Goal: Transaction & Acquisition: Purchase product/service

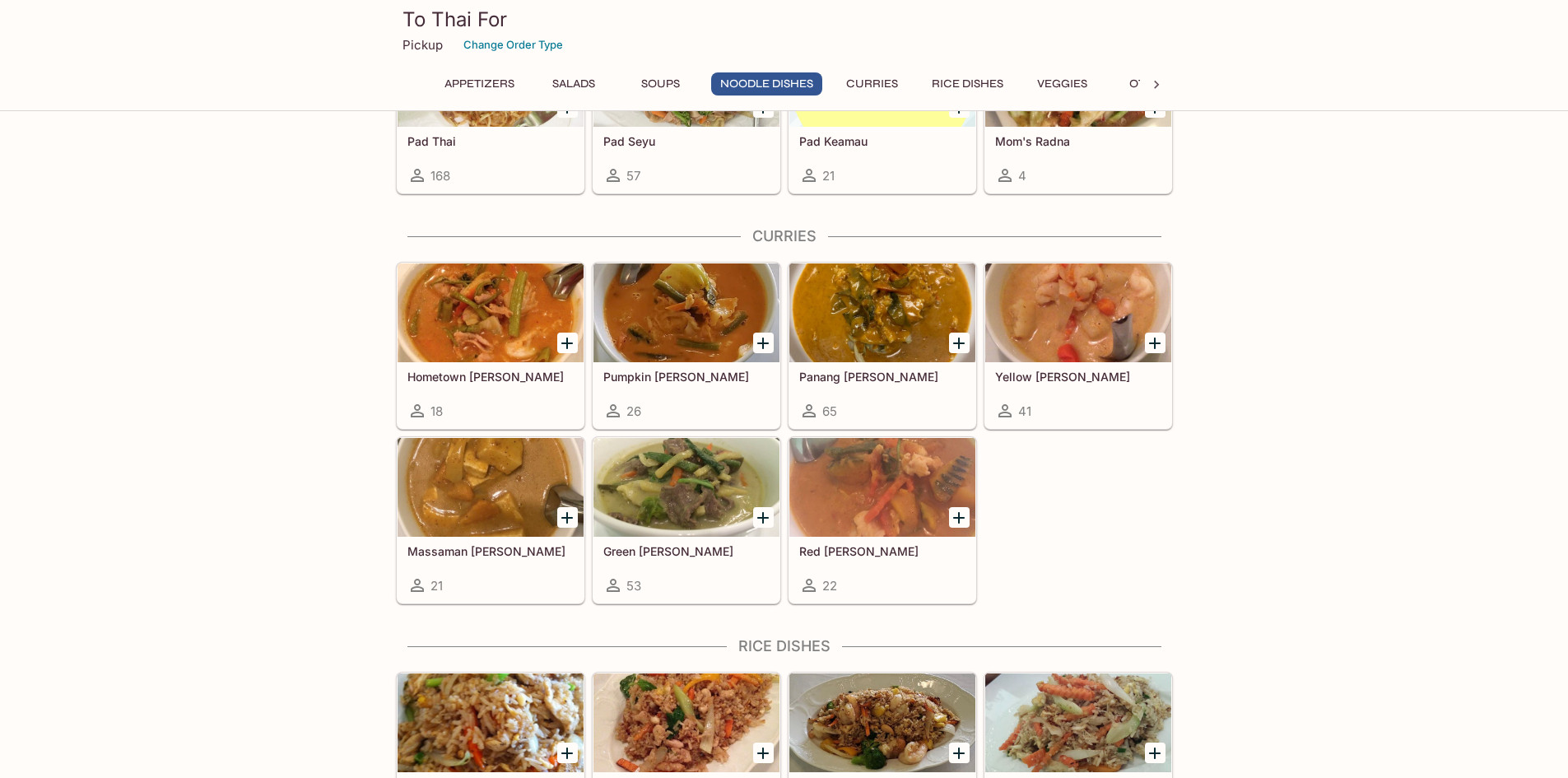
scroll to position [1070, 0]
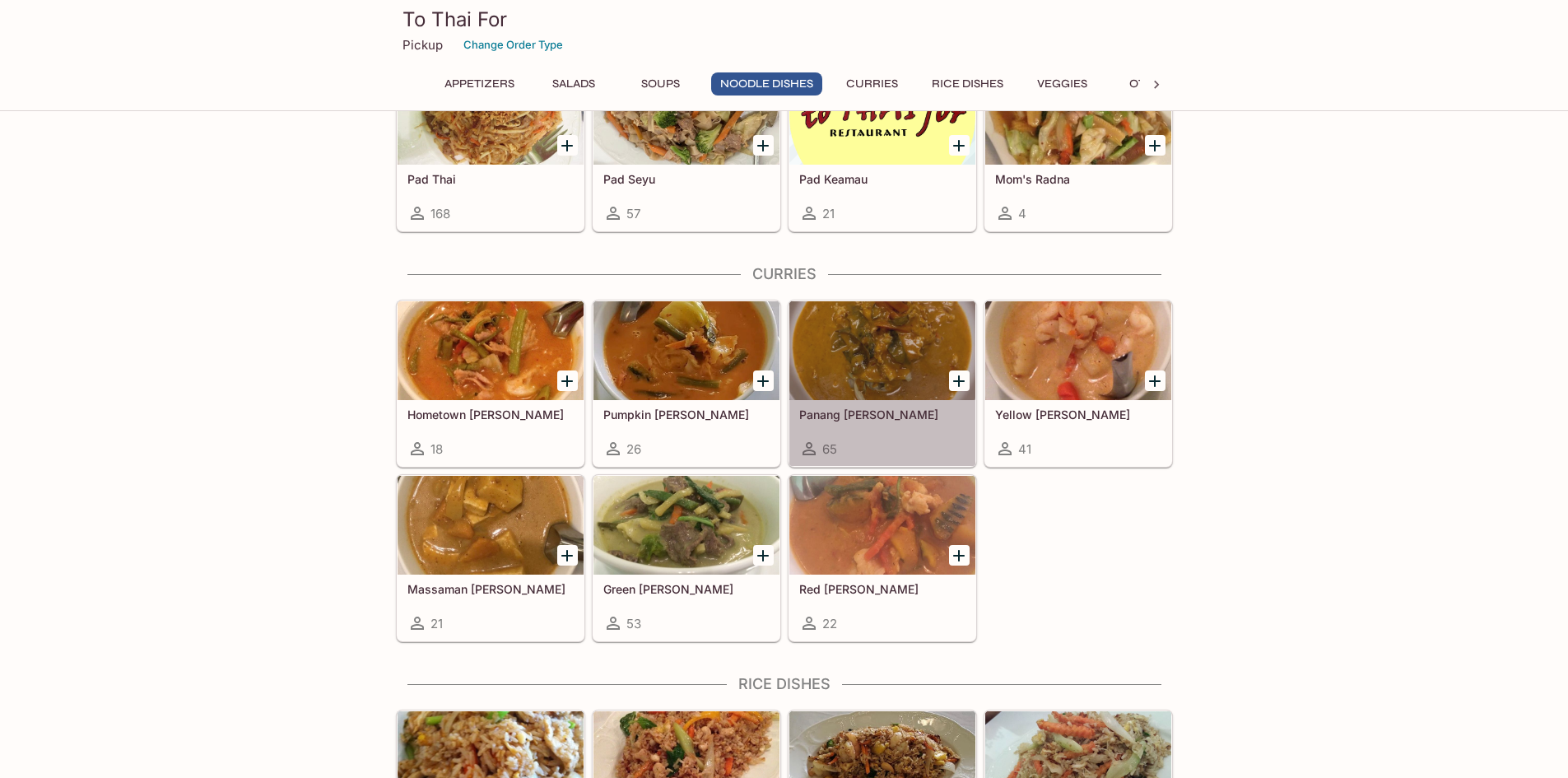
click at [893, 375] on div at bounding box center [882, 350] width 186 height 99
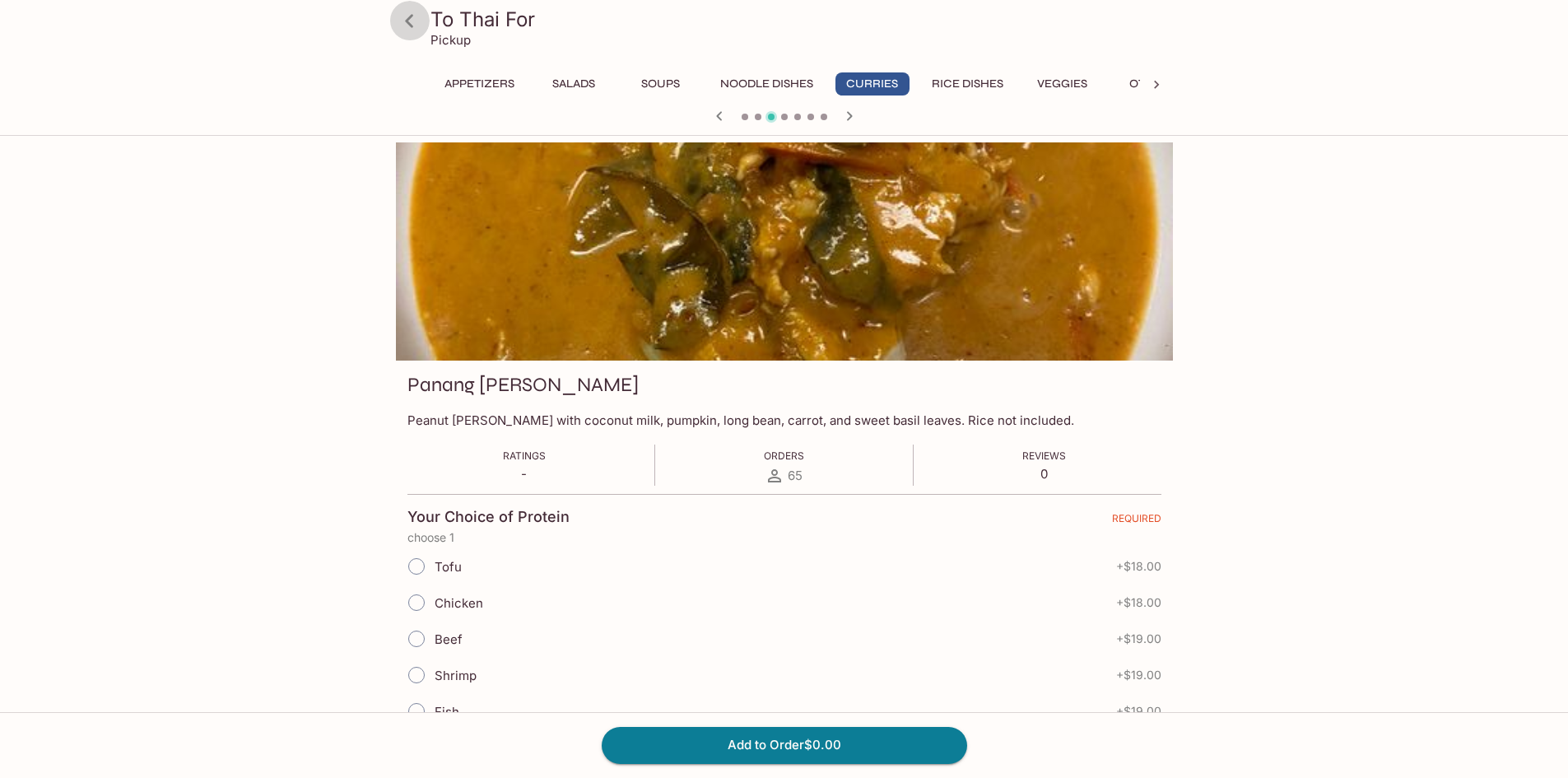
click at [408, 25] on icon at bounding box center [409, 21] width 29 height 29
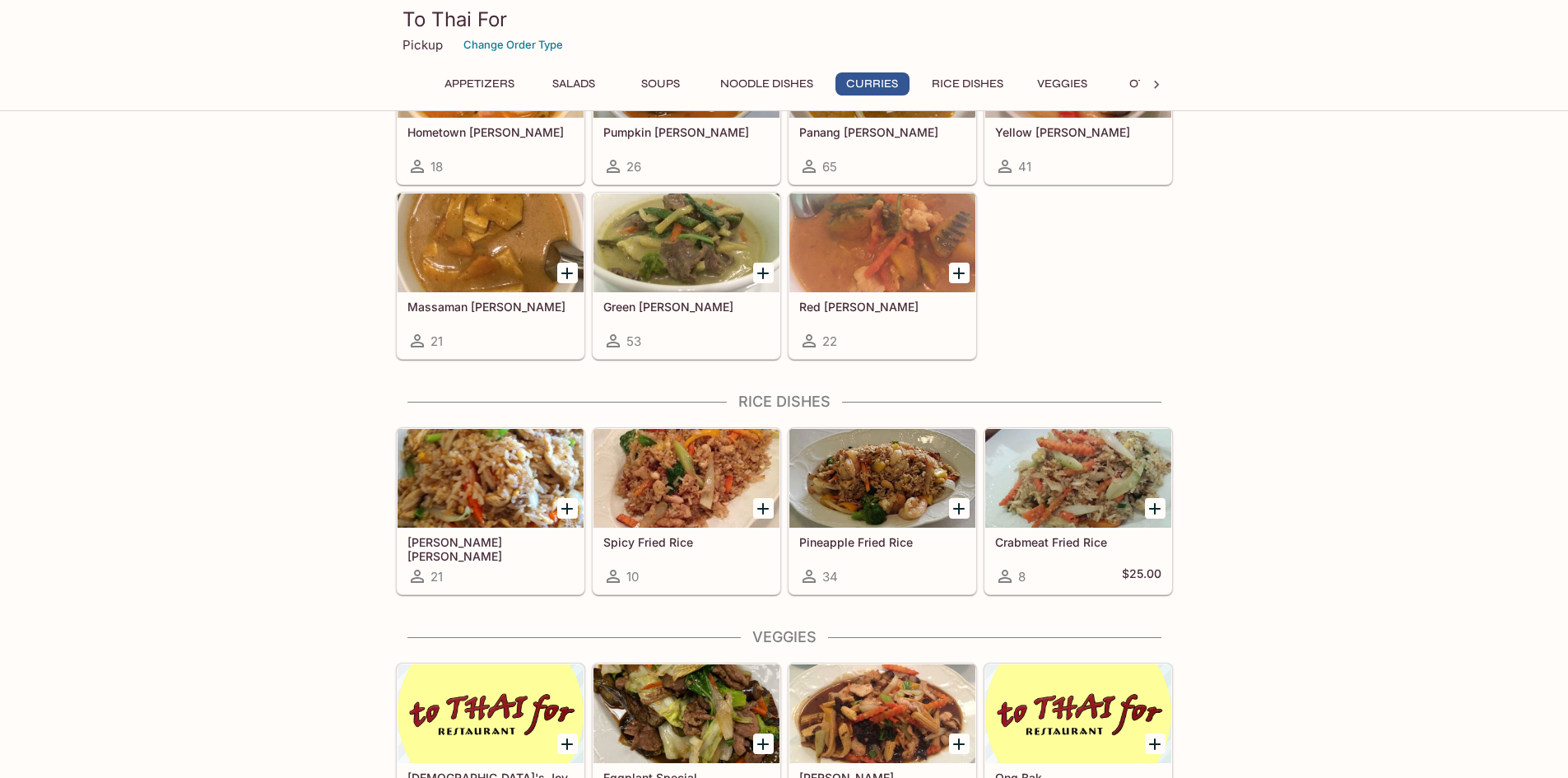
scroll to position [1399, 0]
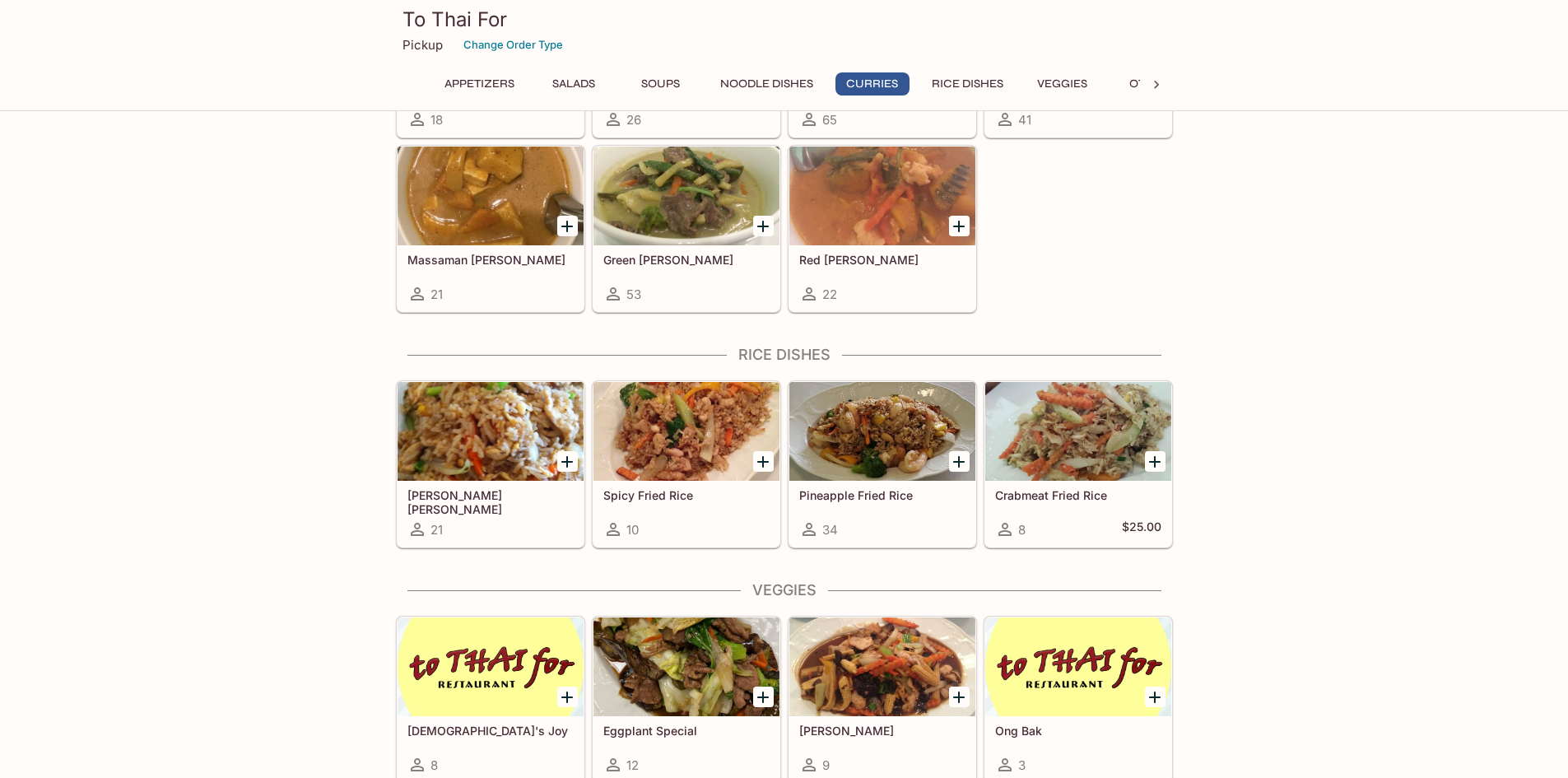
click at [872, 421] on div at bounding box center [882, 431] width 186 height 99
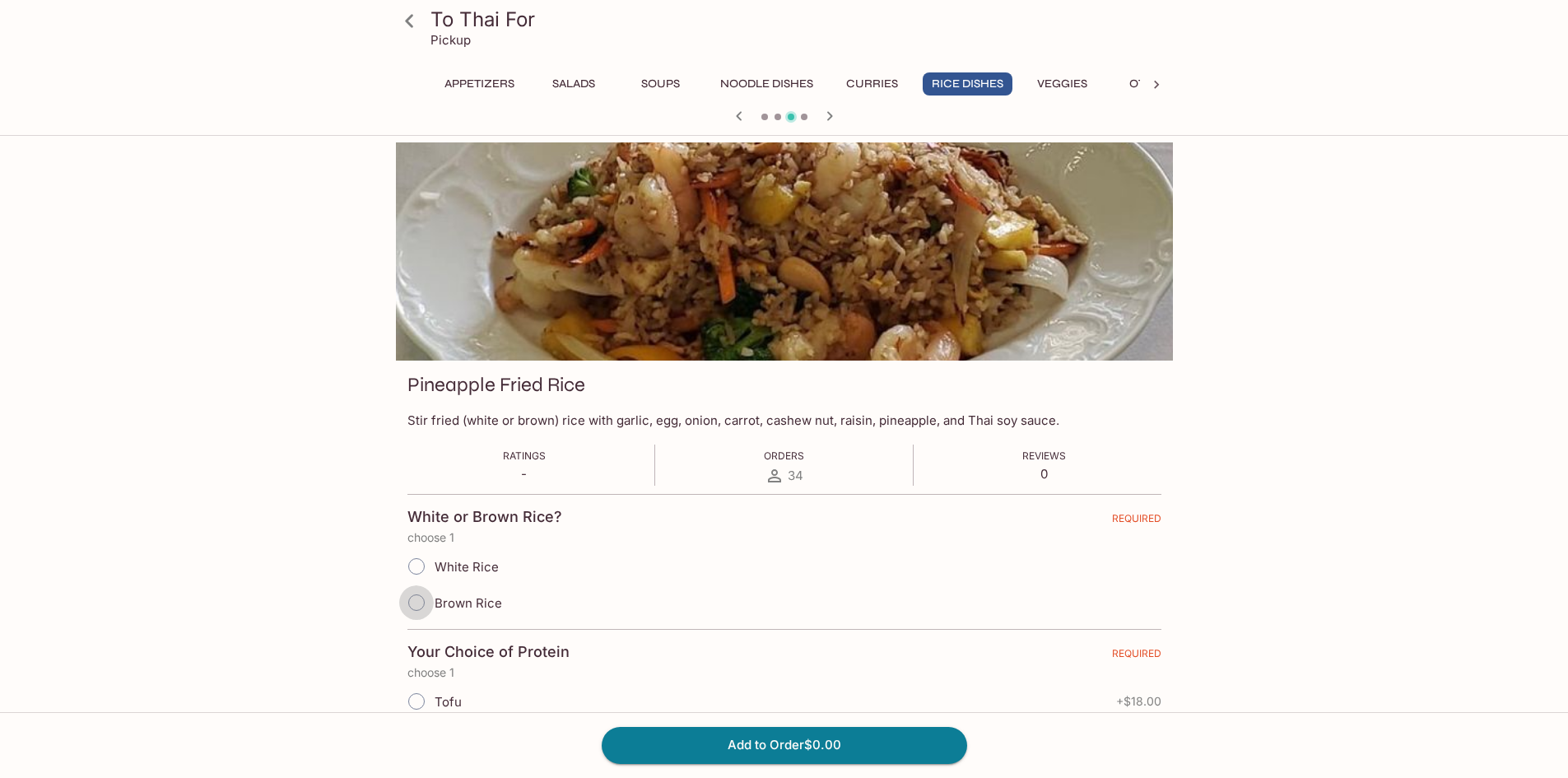
click at [415, 599] on input "Brown Rice" at bounding box center [417, 602] width 35 height 35
radio input "true"
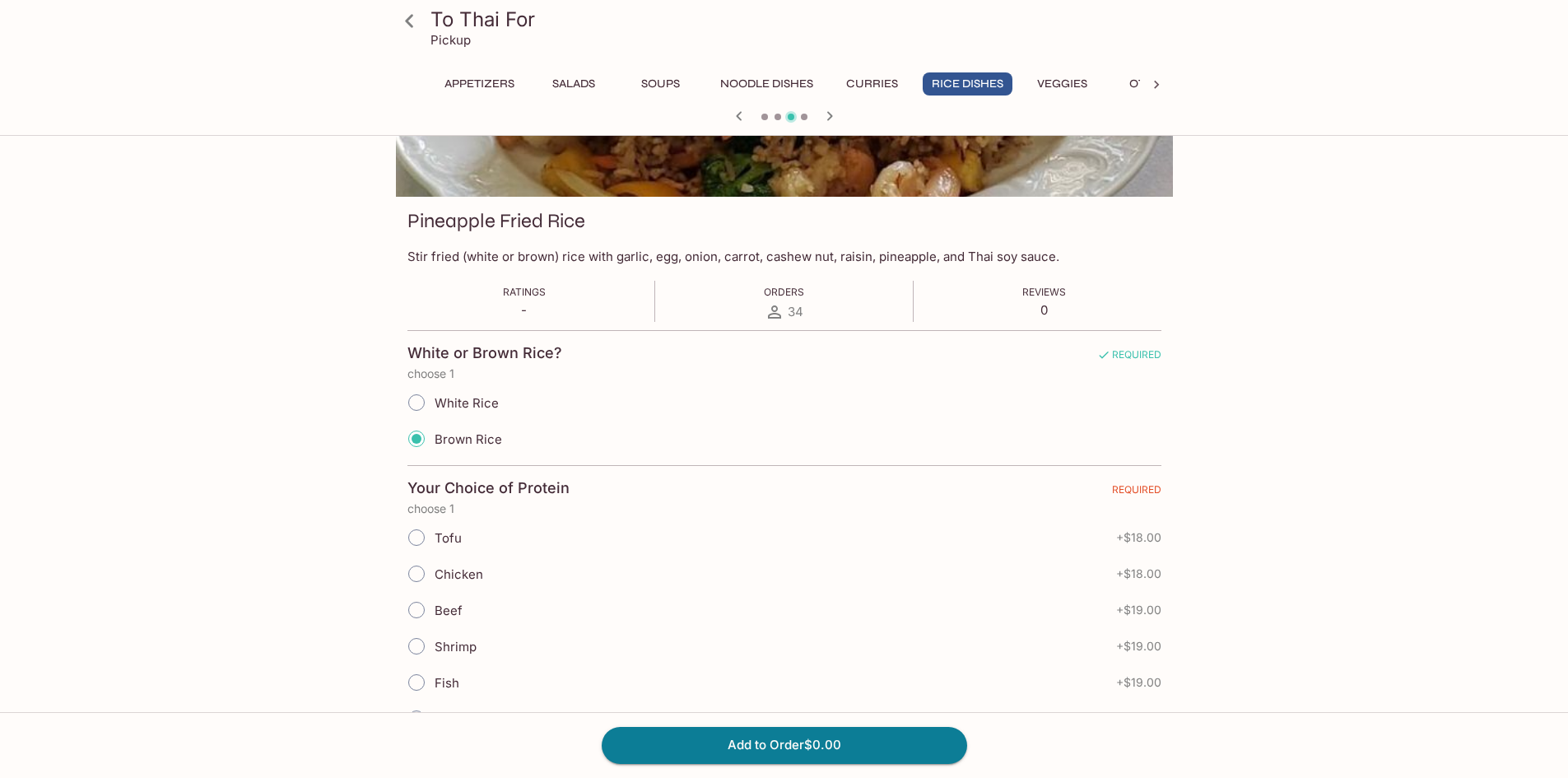
scroll to position [165, 0]
click at [414, 538] on input "Tofu" at bounding box center [417, 537] width 35 height 35
radio input "true"
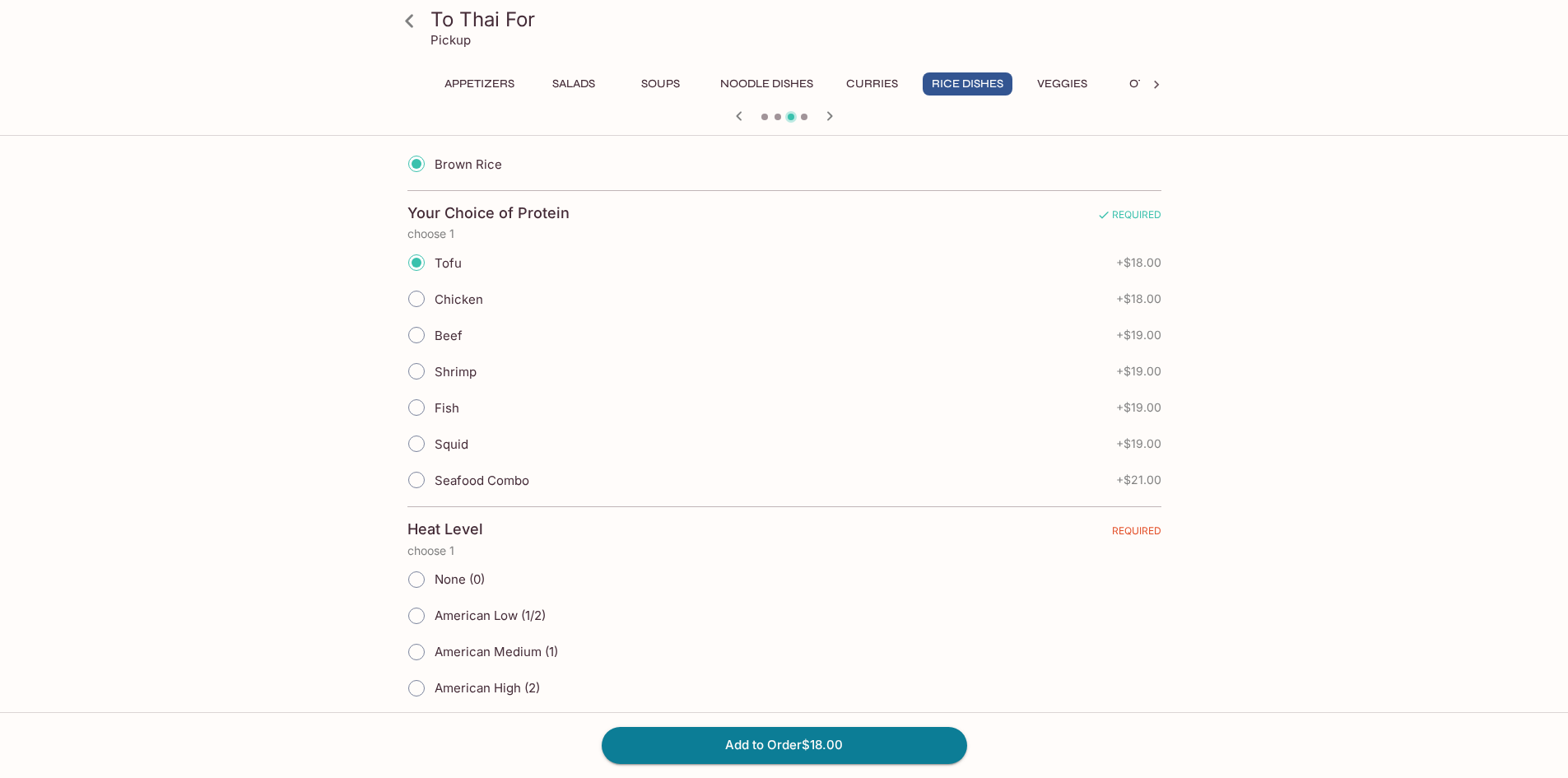
scroll to position [576, 0]
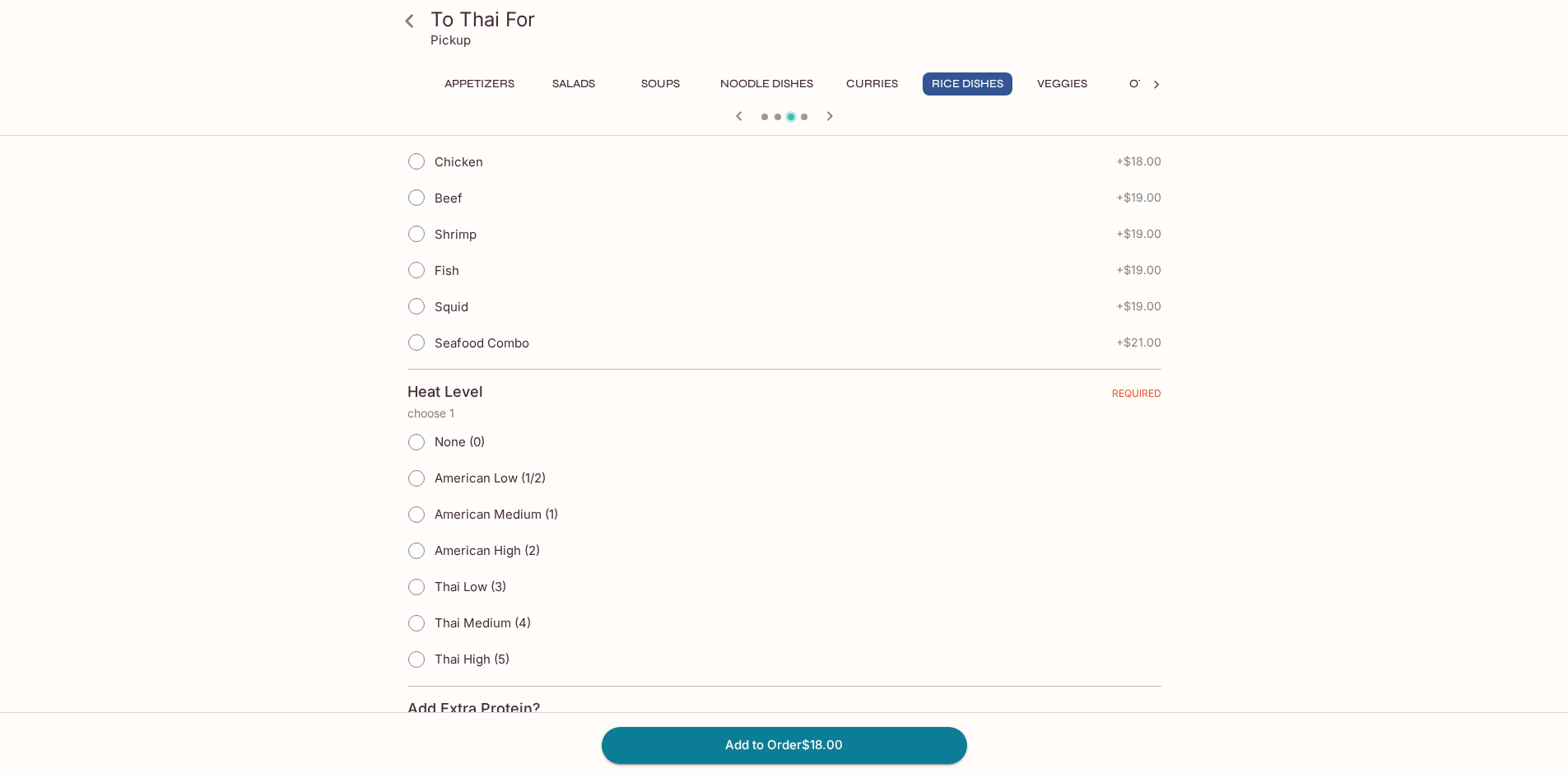
click at [415, 479] on input "American Low (1/2)" at bounding box center [417, 478] width 35 height 35
radio input "true"
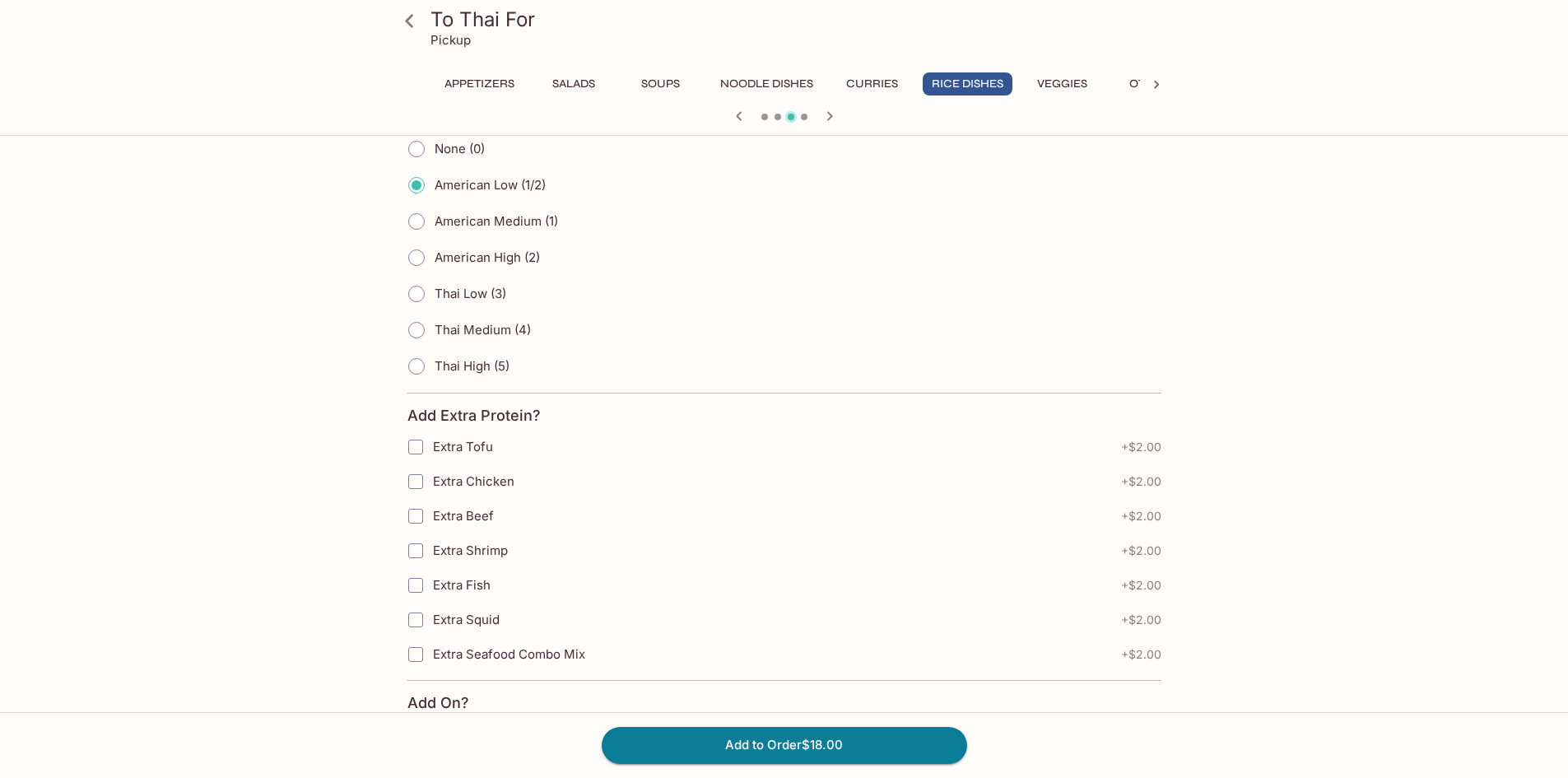
scroll to position [1120, 0]
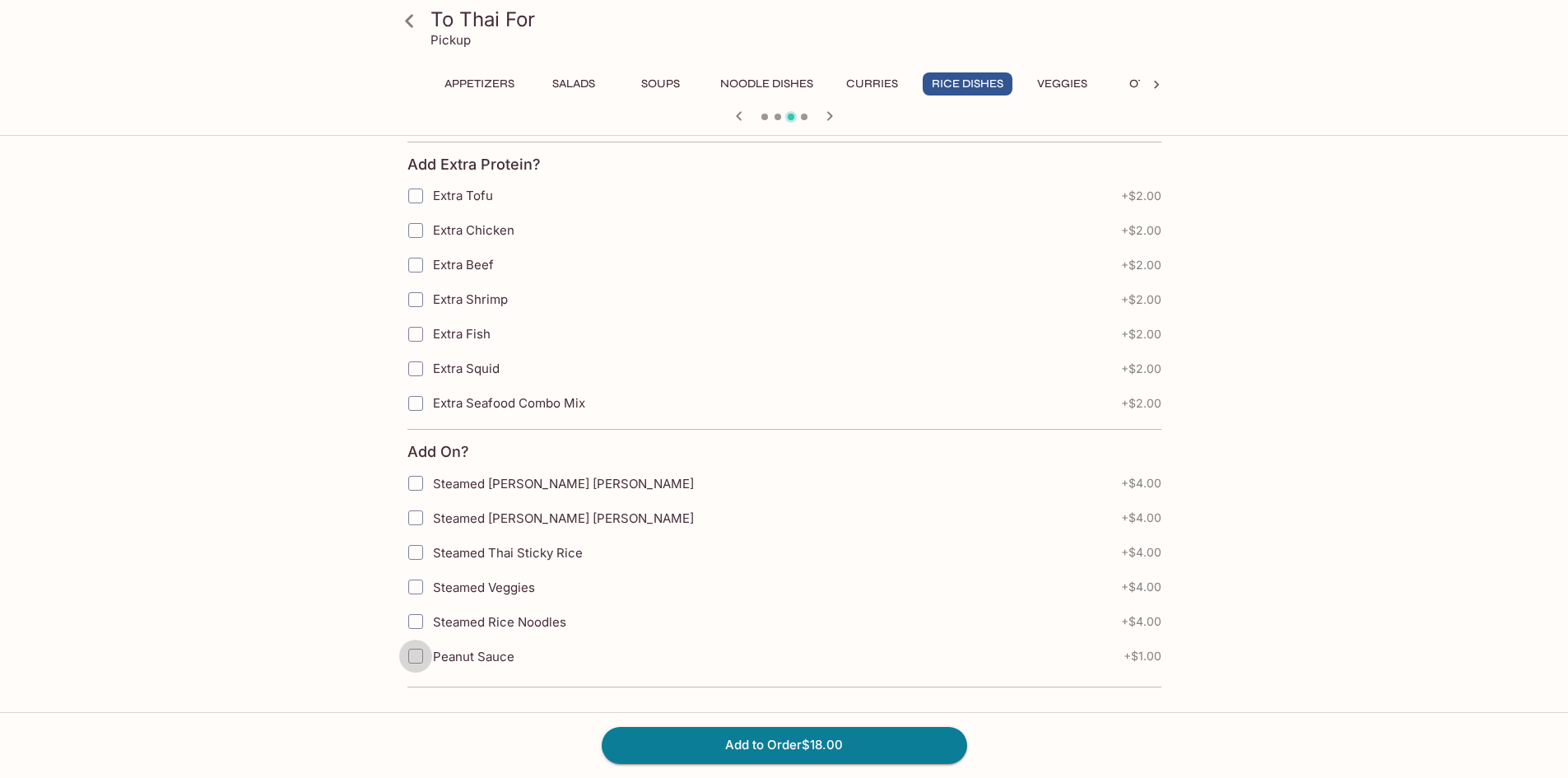
click at [417, 656] on input "Peanut Sauce" at bounding box center [416, 656] width 33 height 33
checkbox input "true"
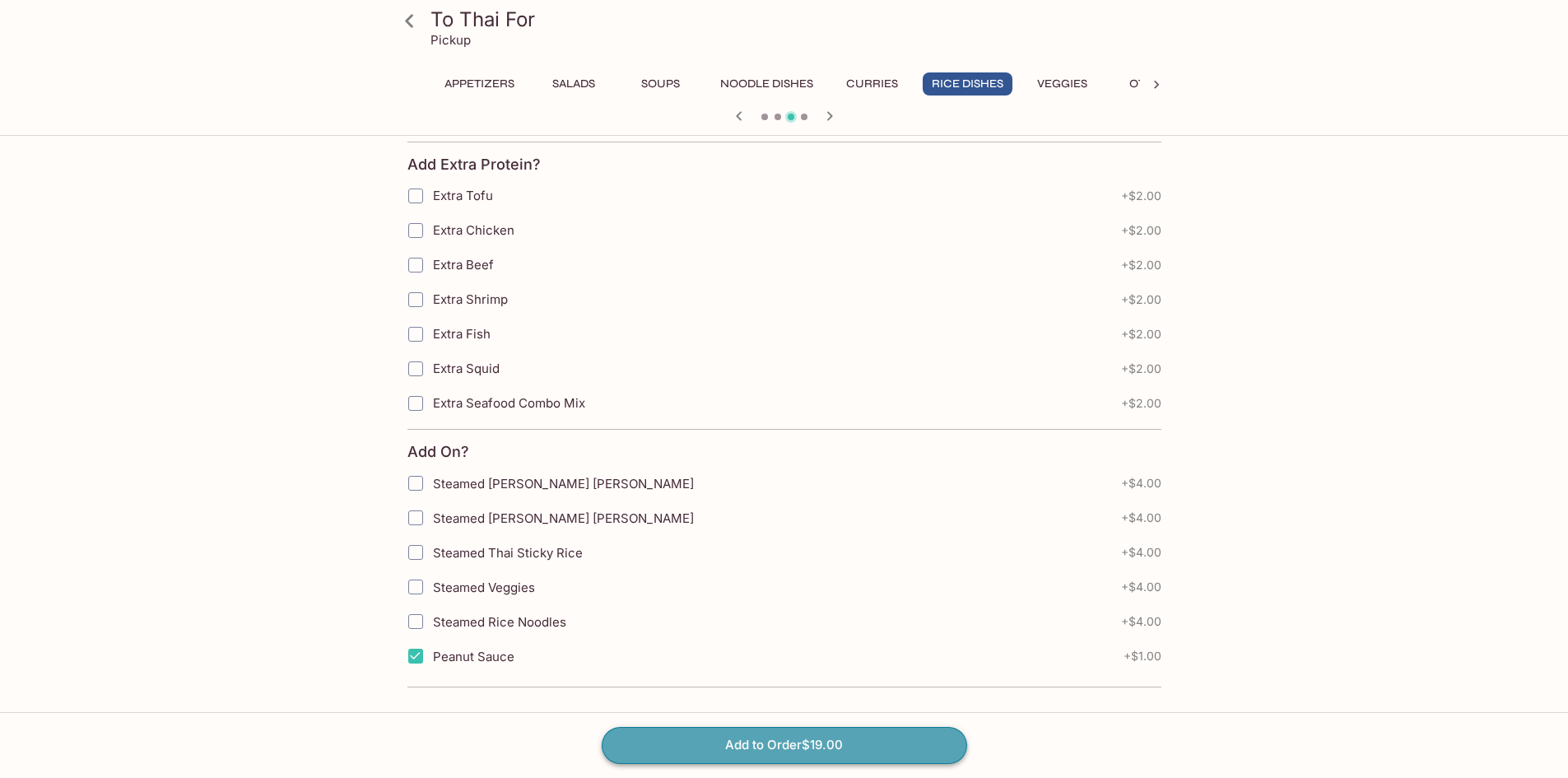
click at [792, 750] on button "Add to Order $19.00" at bounding box center [784, 745] width 365 height 36
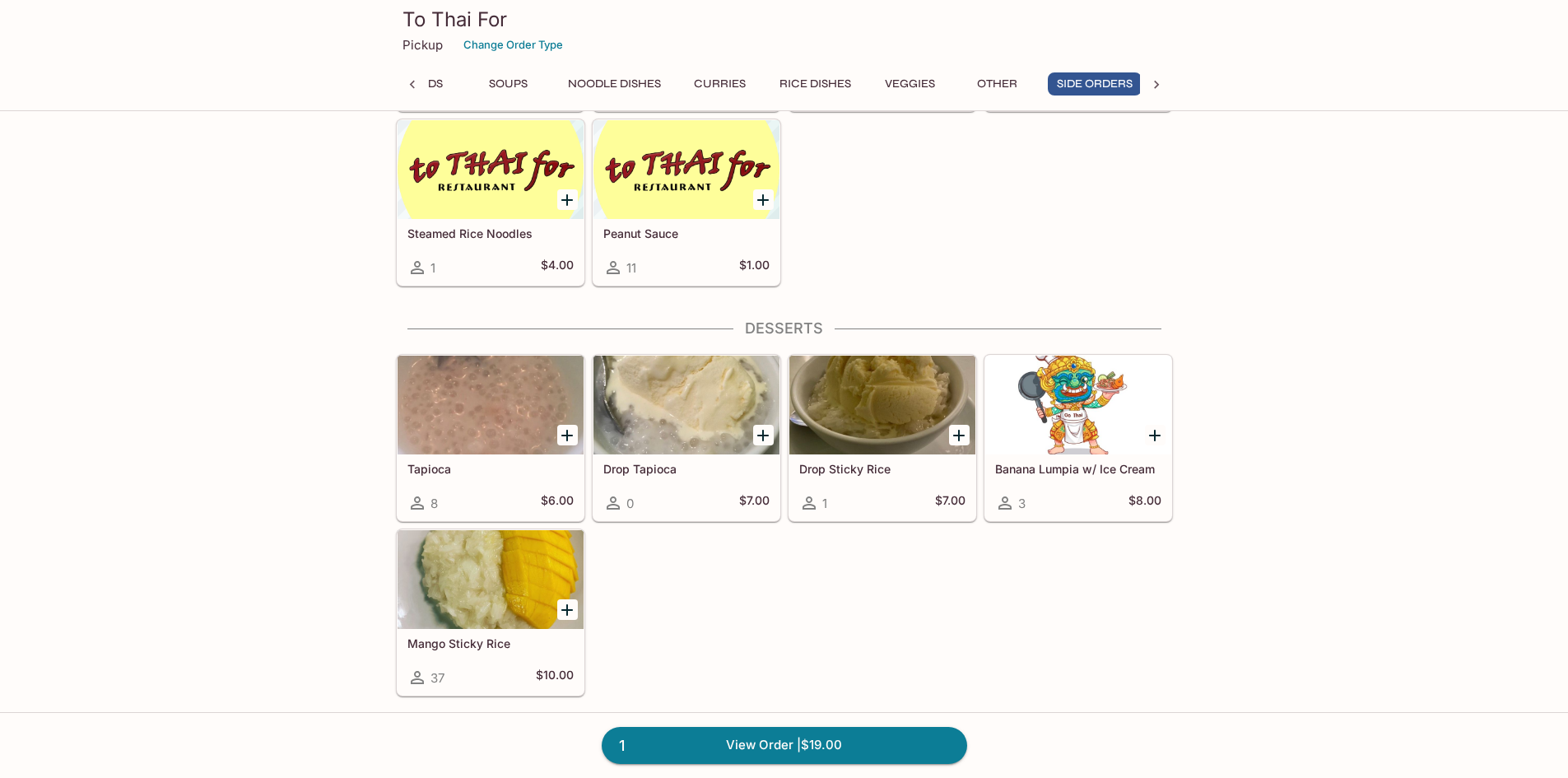
scroll to position [0, 159]
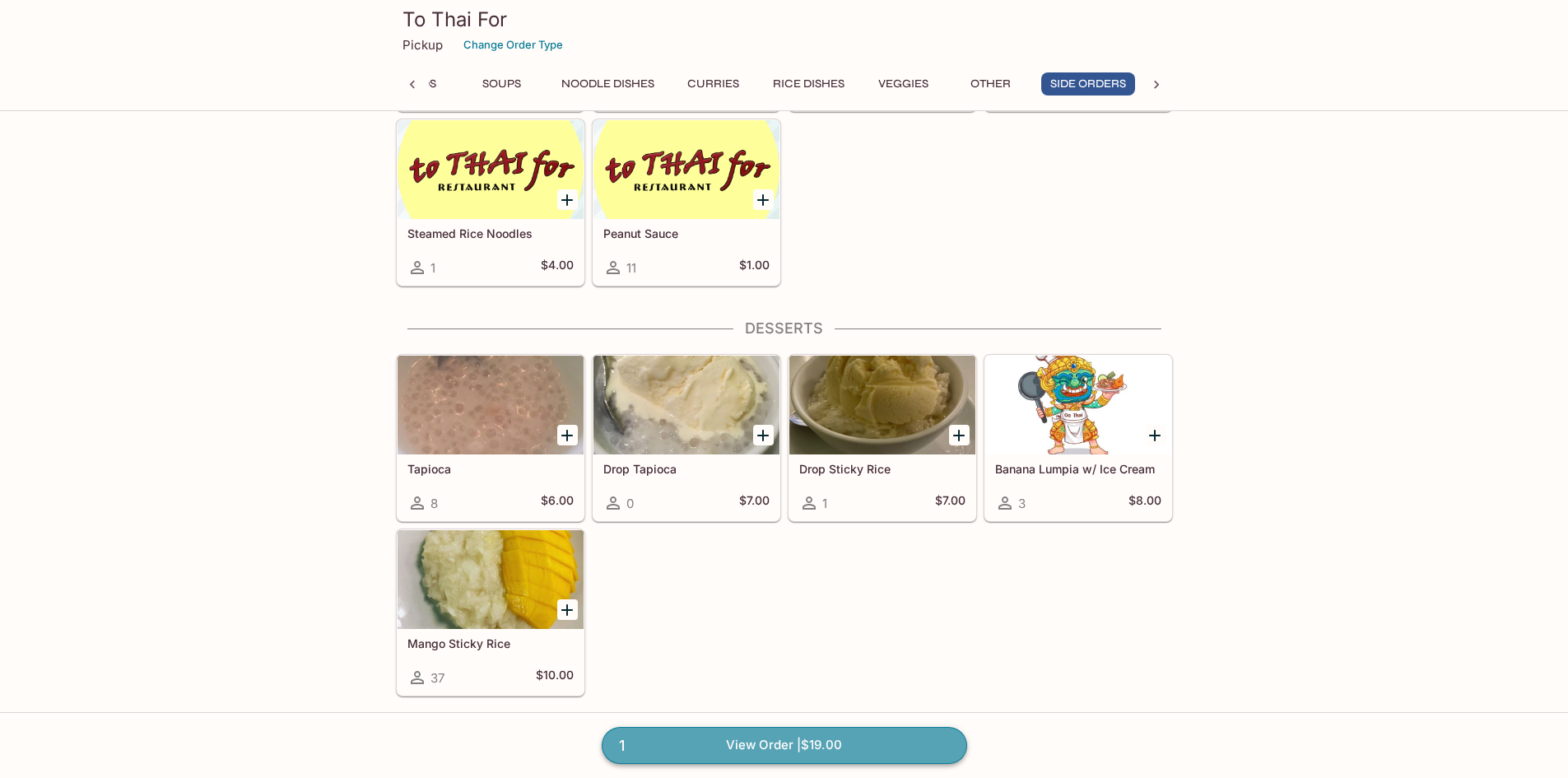
click at [747, 752] on link "1 View Order | $19.00" at bounding box center [784, 745] width 365 height 36
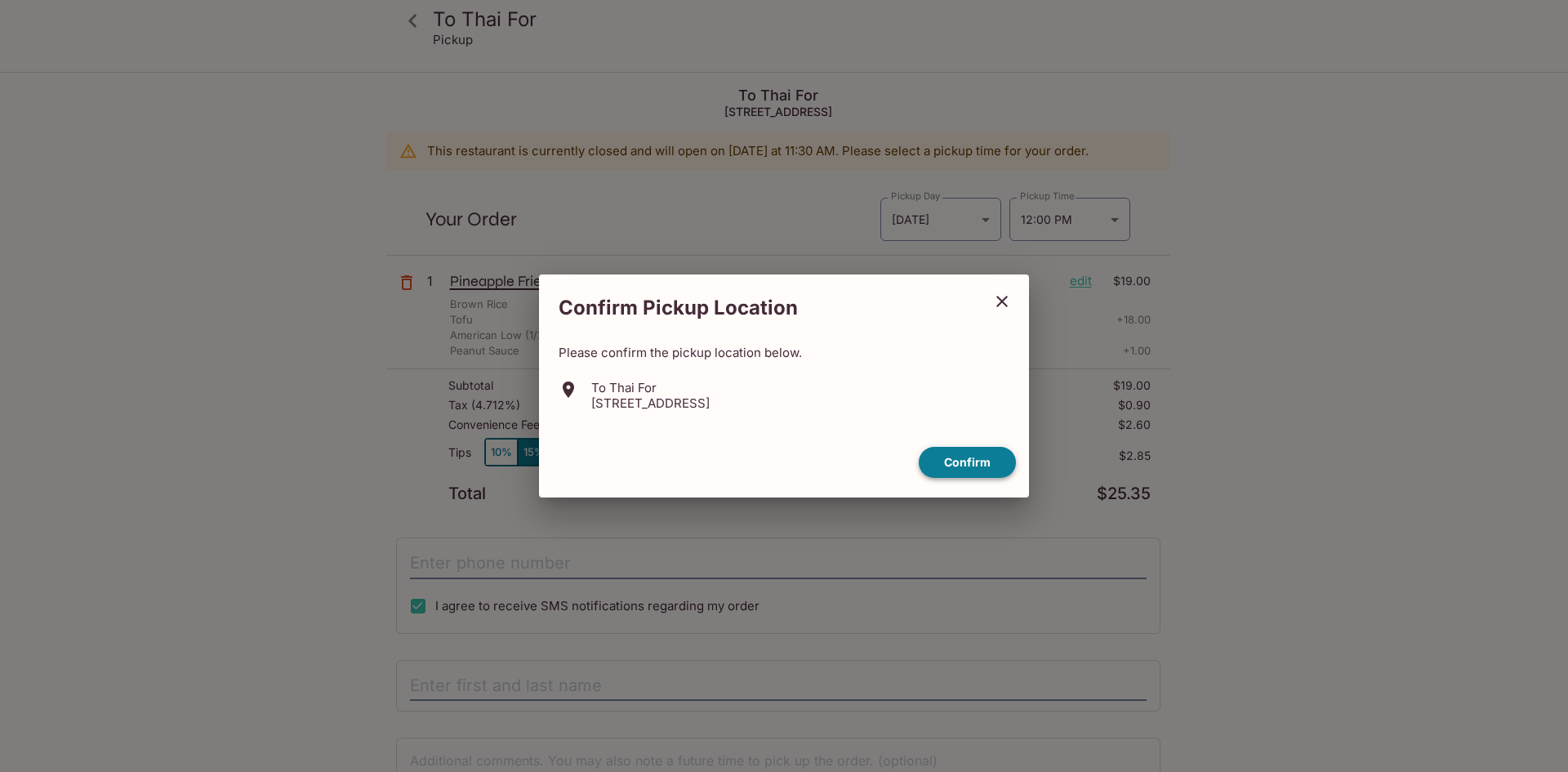
click at [965, 460] on button "Confirm" at bounding box center [967, 462] width 97 height 32
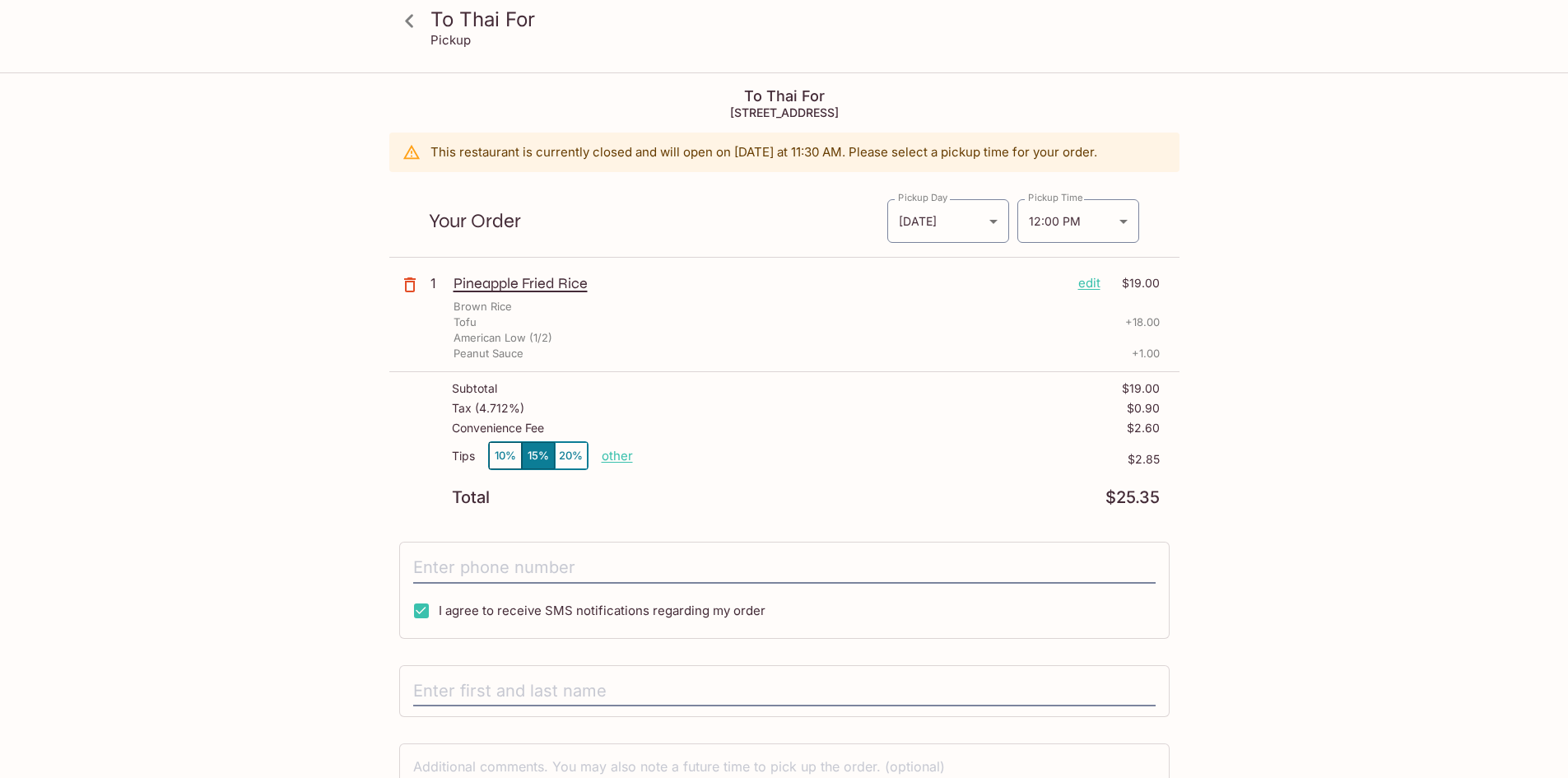
click at [1090, 283] on p "edit" at bounding box center [1089, 283] width 22 height 18
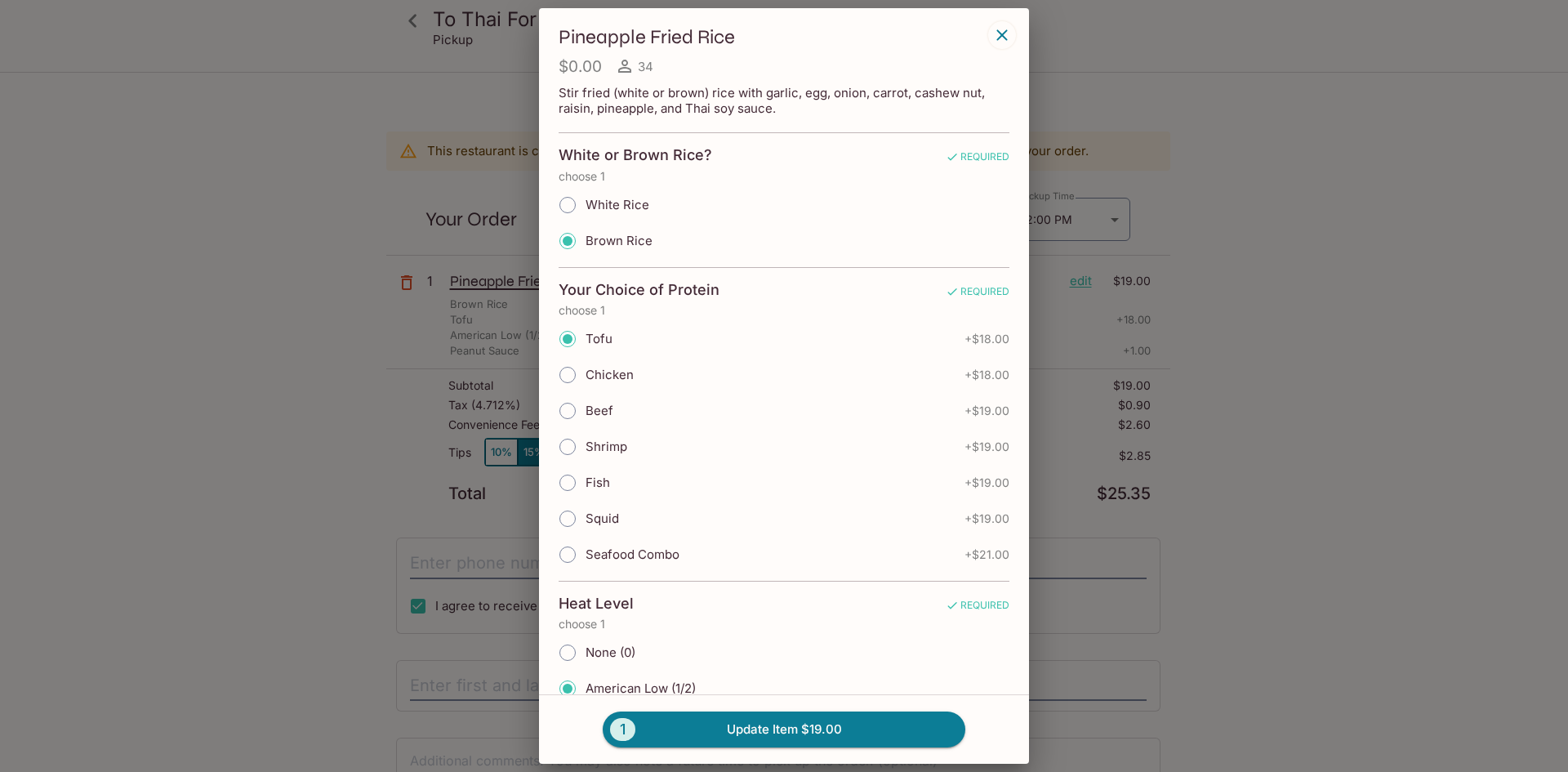
click at [571, 240] on input "Brown Rice" at bounding box center [568, 241] width 35 height 35
click at [1000, 33] on icon "button" at bounding box center [1001, 35] width 11 height 11
